Goal: Information Seeking & Learning: Learn about a topic

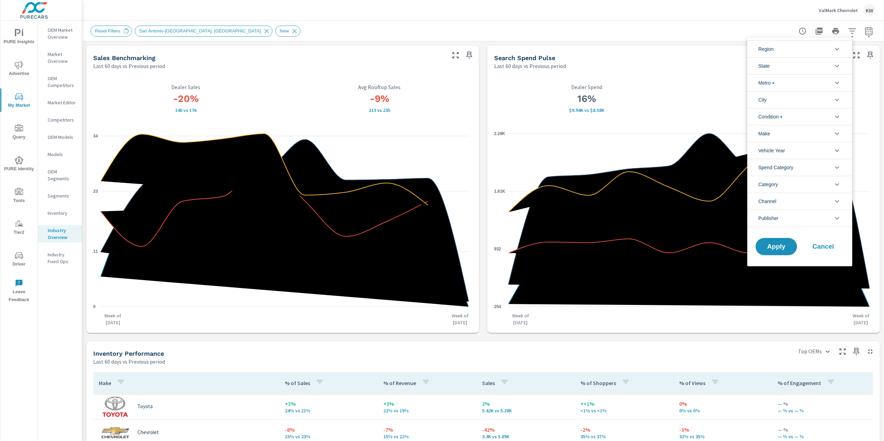
scroll to position [198, 0]
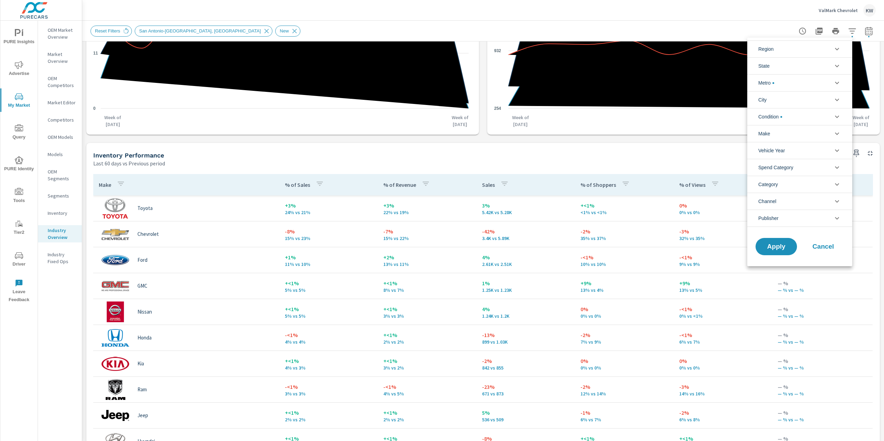
click at [20, 33] on div at bounding box center [442, 220] width 884 height 441
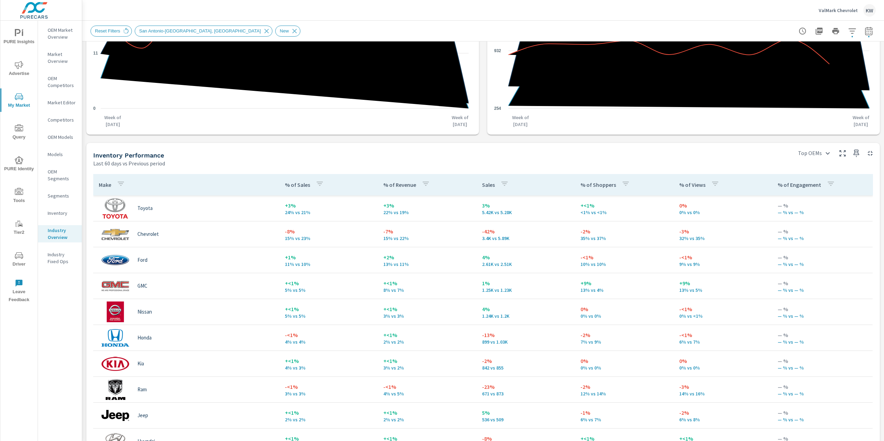
click at [20, 33] on div "Region [GEOGRAPHIC_DATA] [US_STATE] Metro [GEOGRAPHIC_DATA]-[GEOGRAPHIC_DATA], …" at bounding box center [442, 220] width 884 height 441
click at [829, 9] on p "ValMark Chevrolet" at bounding box center [838, 10] width 39 height 6
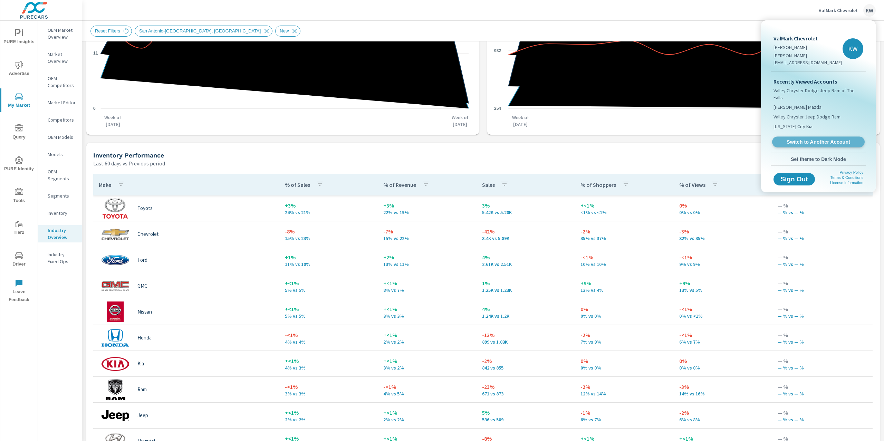
click at [806, 139] on span "Switch to Another Account" at bounding box center [818, 142] width 85 height 7
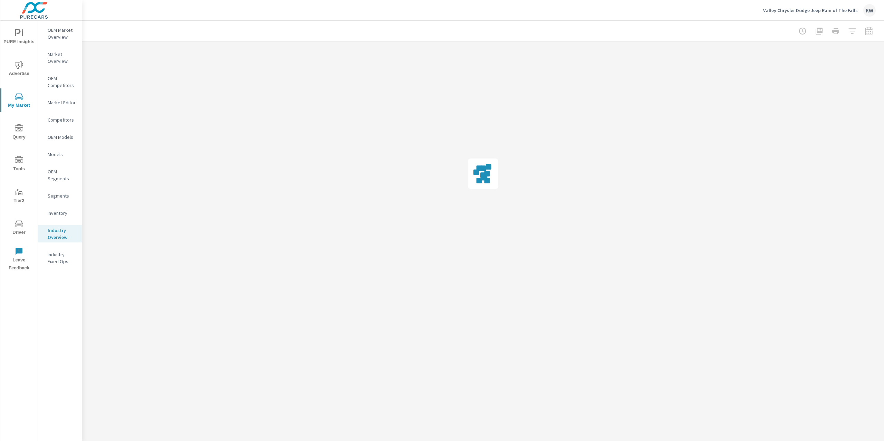
click at [12, 38] on span "PURE Insights" at bounding box center [18, 37] width 33 height 17
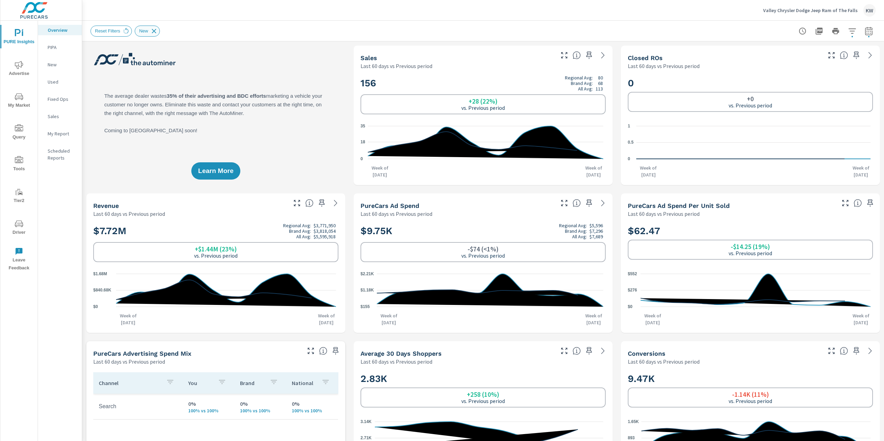
click at [157, 30] on icon at bounding box center [154, 31] width 8 height 8
click at [16, 44] on span "PURE Insights" at bounding box center [18, 37] width 33 height 17
click at [64, 134] on p "My Report" at bounding box center [62, 133] width 29 height 7
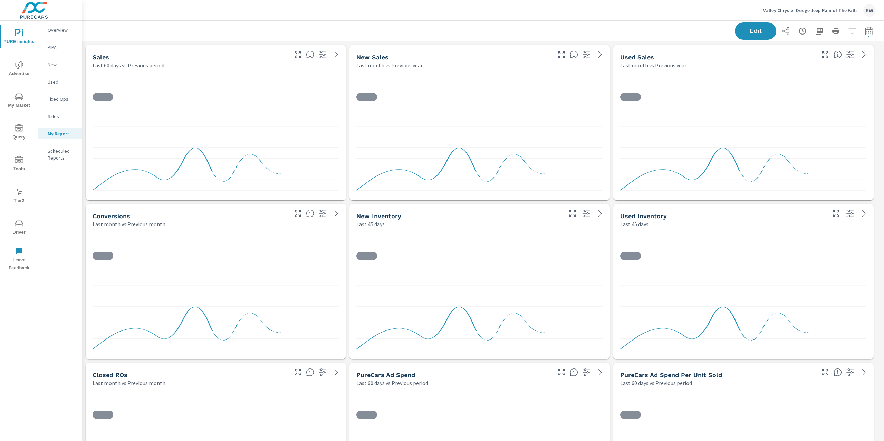
scroll to position [3513, 809]
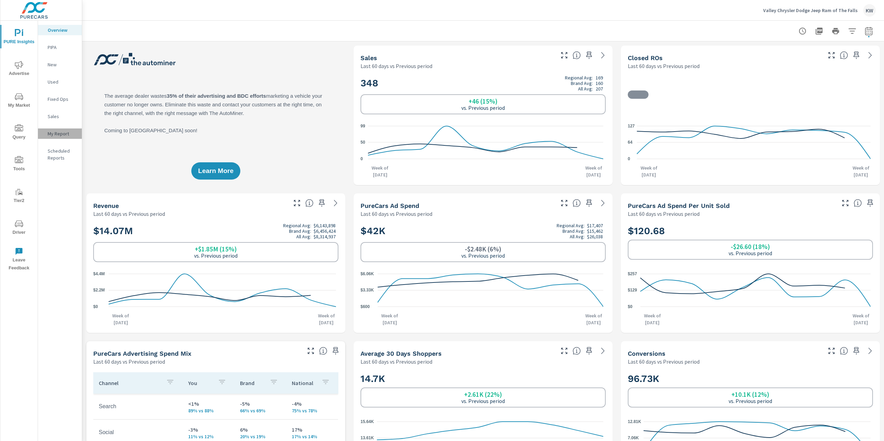
click at [61, 133] on p "My Report" at bounding box center [62, 133] width 29 height 7
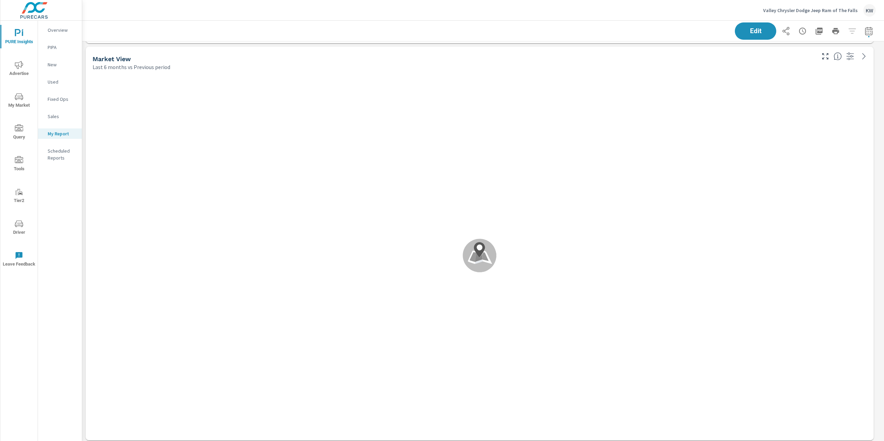
scroll to position [870, 0]
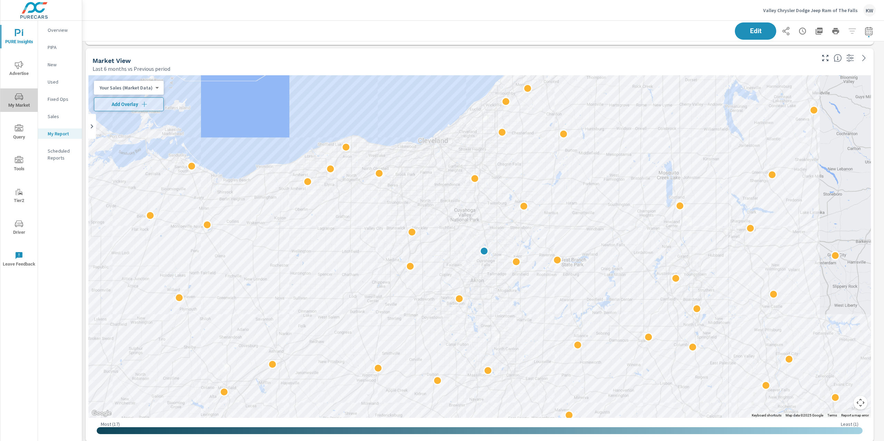
click at [13, 97] on span "My Market" at bounding box center [18, 101] width 33 height 17
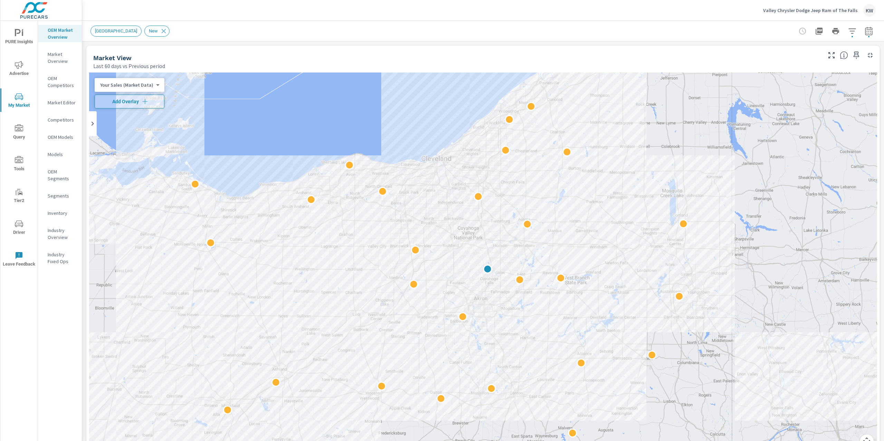
click at [64, 100] on p "Market Editor" at bounding box center [62, 102] width 29 height 7
